Goal: Task Accomplishment & Management: Manage account settings

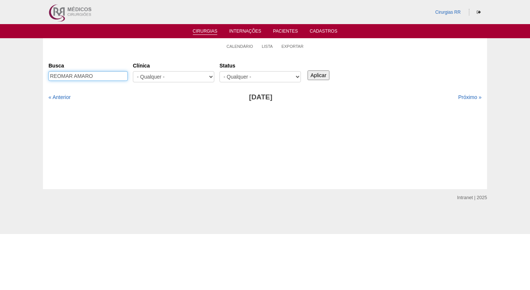
drag, startPoint x: 111, startPoint y: 74, endPoint x: 6, endPoint y: 78, distance: 105.3
click at [7, 78] on div "Calendário Lista Exportar Cirurgias [GEOGRAPHIC_DATA] REOMAR AMARO [GEOGRAPHIC_…" at bounding box center [265, 113] width 530 height 151
type input "gardenia"
click at [308, 70] on input "Aplicar" at bounding box center [319, 75] width 22 height 10
click at [59, 97] on link "« Anterior" at bounding box center [60, 97] width 22 height 6
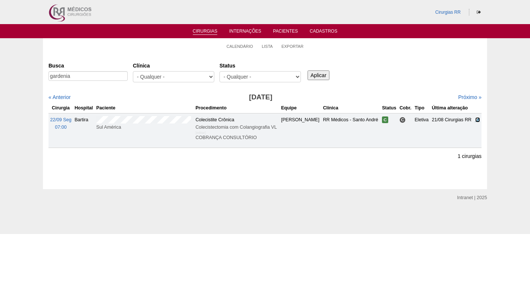
drag, startPoint x: 478, startPoint y: 120, endPoint x: 446, endPoint y: 124, distance: 32.9
click at [478, 120] on icon at bounding box center [478, 119] width 5 height 5
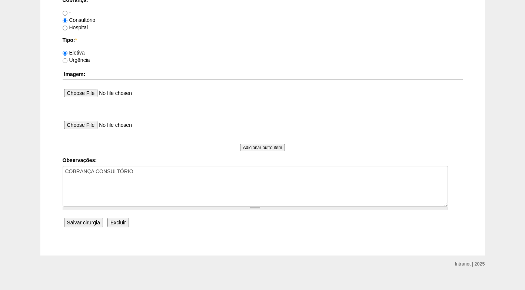
scroll to position [665, 0]
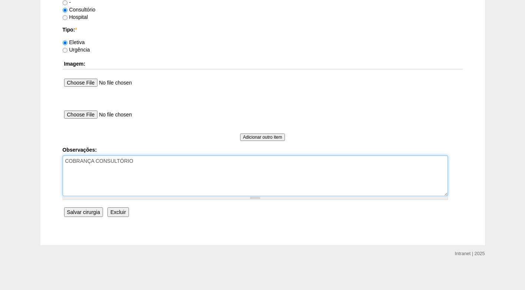
click at [160, 160] on textarea "COBRANÇA CONSULTÓRIO" at bounding box center [255, 175] width 385 height 41
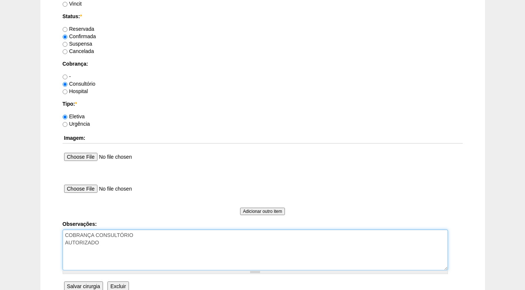
type textarea "COBRANÇA CONSULTÓRIO AUTORIZADO"
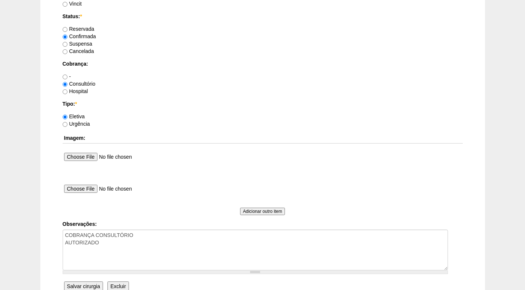
click at [81, 284] on input "Salvar cirurgia" at bounding box center [83, 286] width 39 height 10
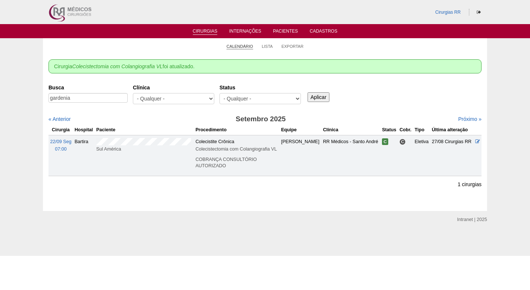
click at [243, 47] on link "Calendário" at bounding box center [240, 47] width 27 height 6
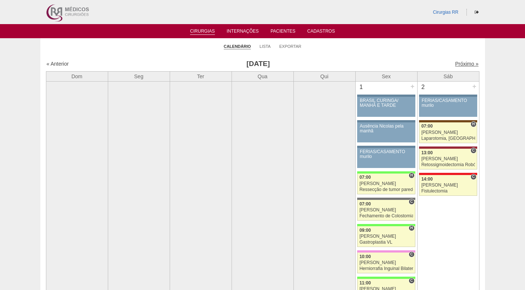
click at [459, 62] on link "Próximo »" at bounding box center [466, 64] width 23 height 6
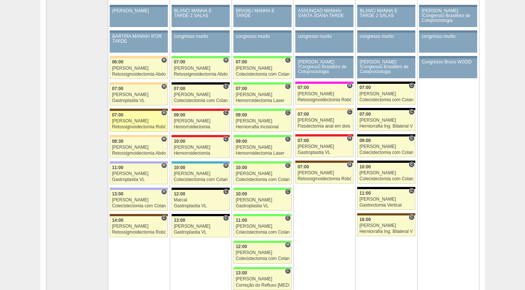
scroll to position [37, 0]
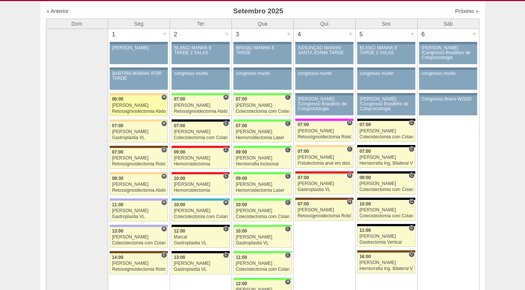
click at [134, 109] on div "Retossigmoidectomia Abdominal VL" at bounding box center [139, 111] width 54 height 5
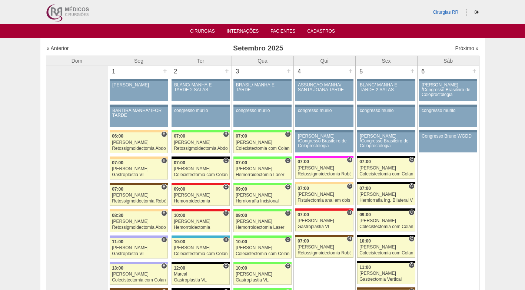
scroll to position [37, 0]
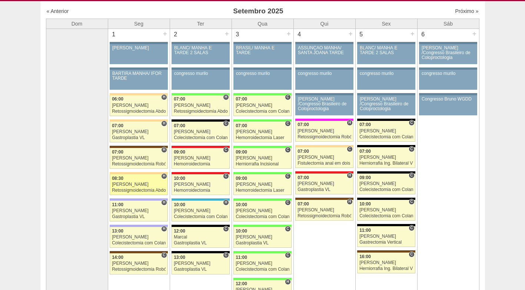
click at [140, 185] on div "[PERSON_NAME]" at bounding box center [139, 184] width 54 height 5
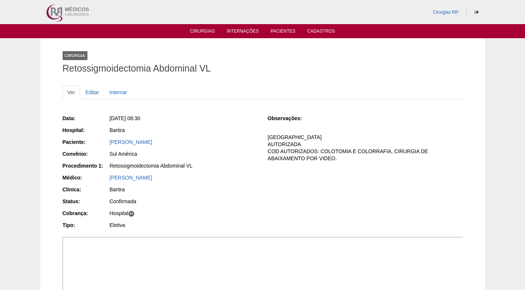
click at [275, 141] on p "FATURADA HOSPITAL AUTORIZADA COD AUTORIZADOS: COLOTOMIA E COLORRAFIA, CIRURGIA …" at bounding box center [364, 148] width 195 height 28
click at [95, 94] on link "Editar" at bounding box center [92, 92] width 23 height 14
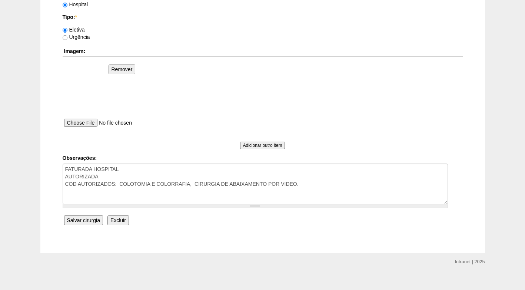
scroll to position [686, 0]
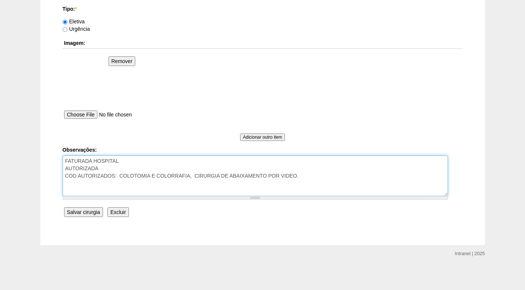
click at [163, 166] on textarea "FATURADA HOSPITAL AUTORIZADA COD AUTORIZADOS: COLOTOMIA E COLORRAFIA, CIRURGIA …" at bounding box center [255, 175] width 385 height 41
type textarea "FATURADA HOSPITAL AUTORIZADA - CONJ DRA GABRIELA PANE COD AUTORIZADOS: COLOTOMI…"
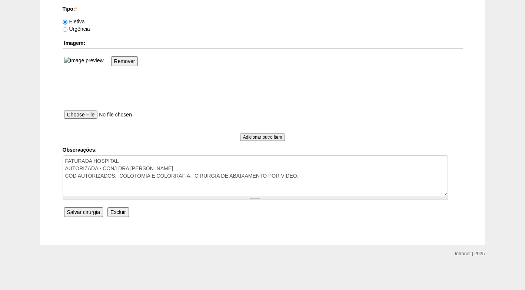
click at [84, 213] on input "Salvar cirurgia" at bounding box center [83, 212] width 39 height 10
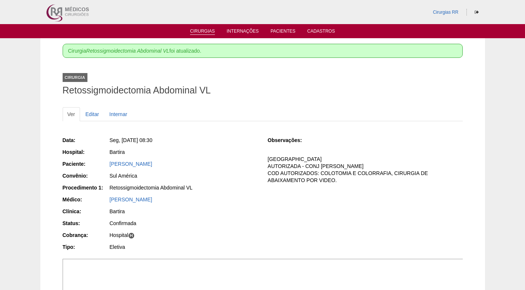
click at [198, 32] on link "Cirurgias" at bounding box center [202, 32] width 25 height 6
